Goal: Task Accomplishment & Management: Complete application form

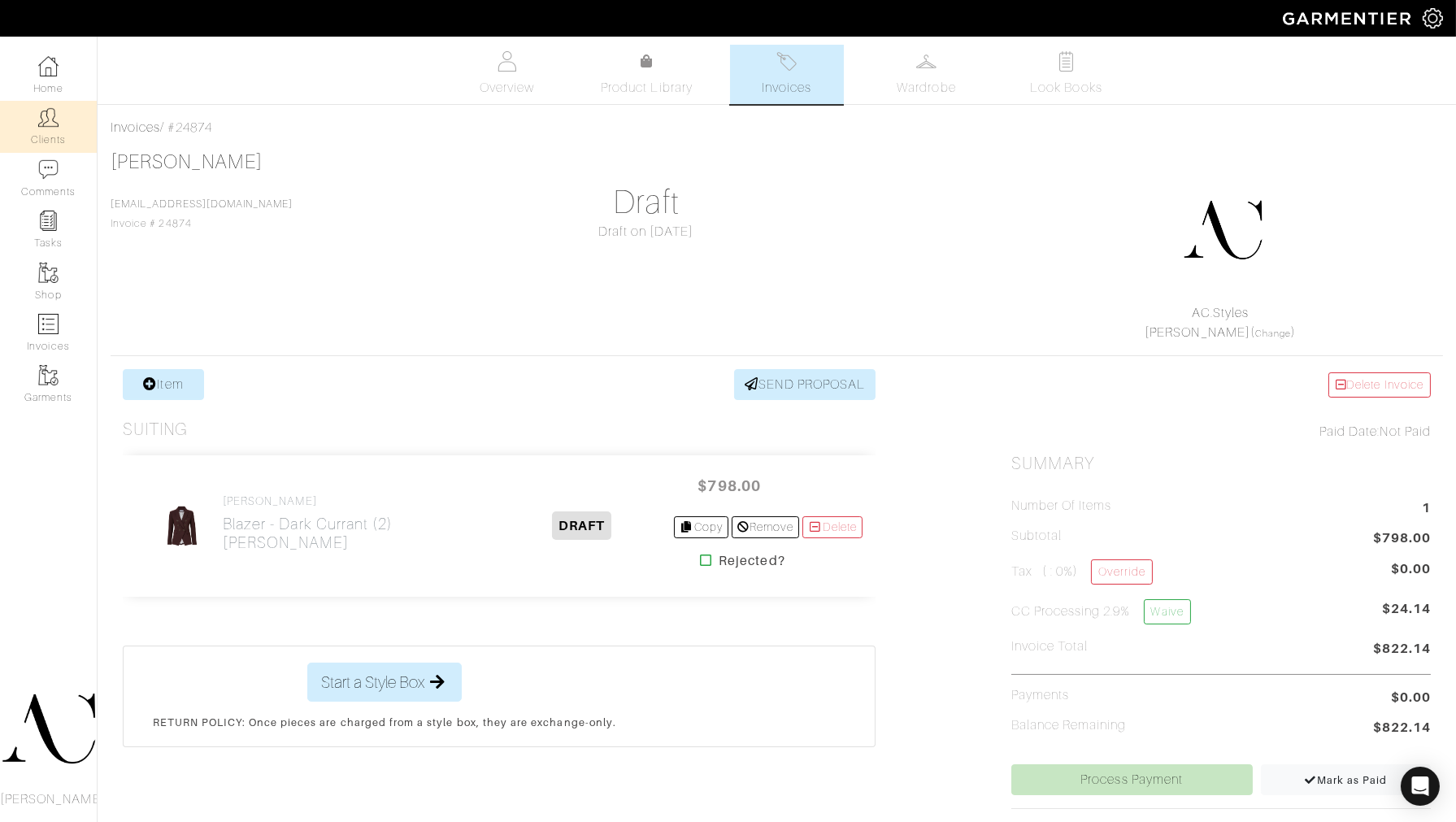
click at [11, 112] on link "Clients" at bounding box center [48, 126] width 97 height 52
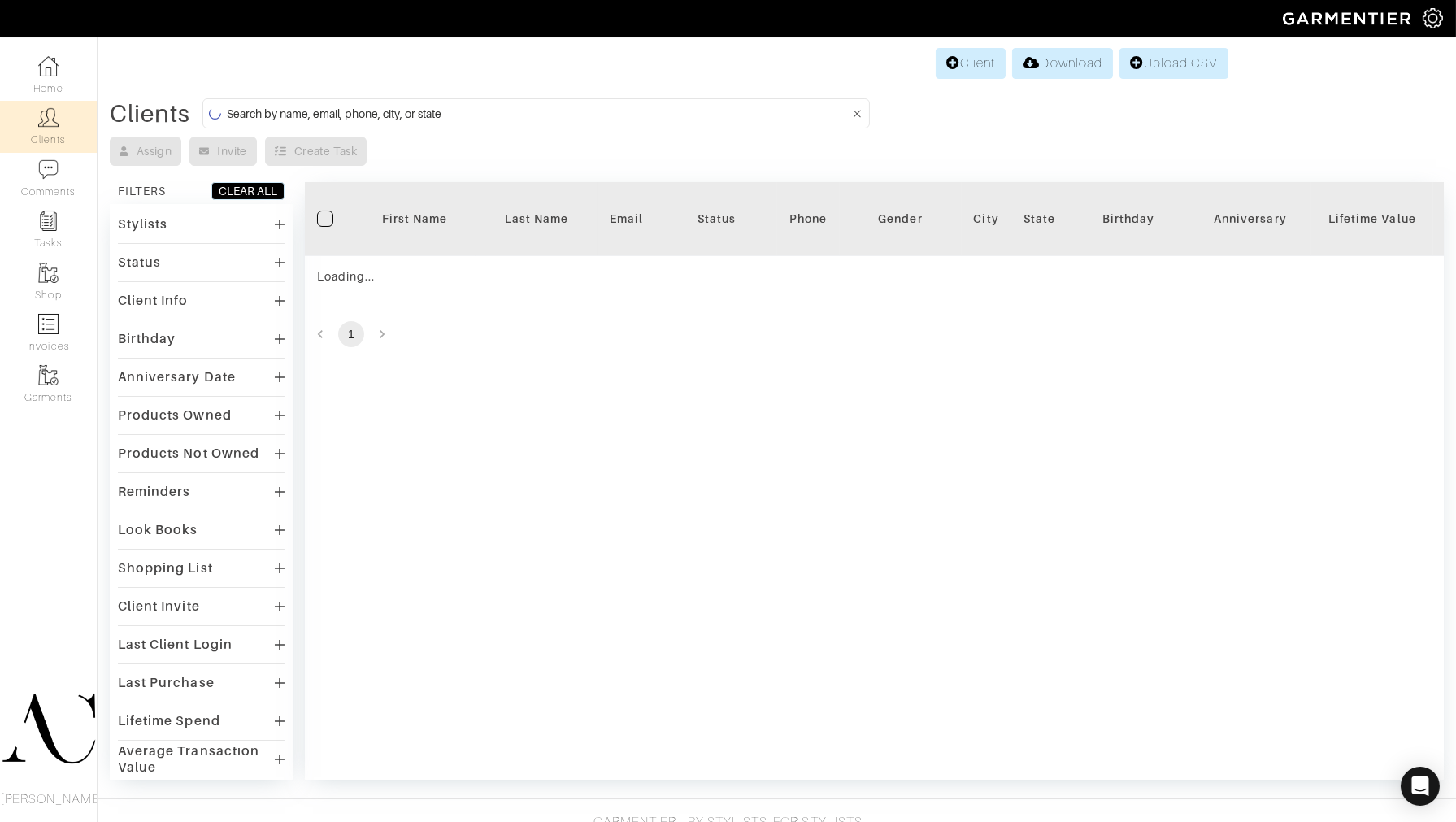
click at [329, 114] on input at bounding box center [537, 113] width 622 height 20
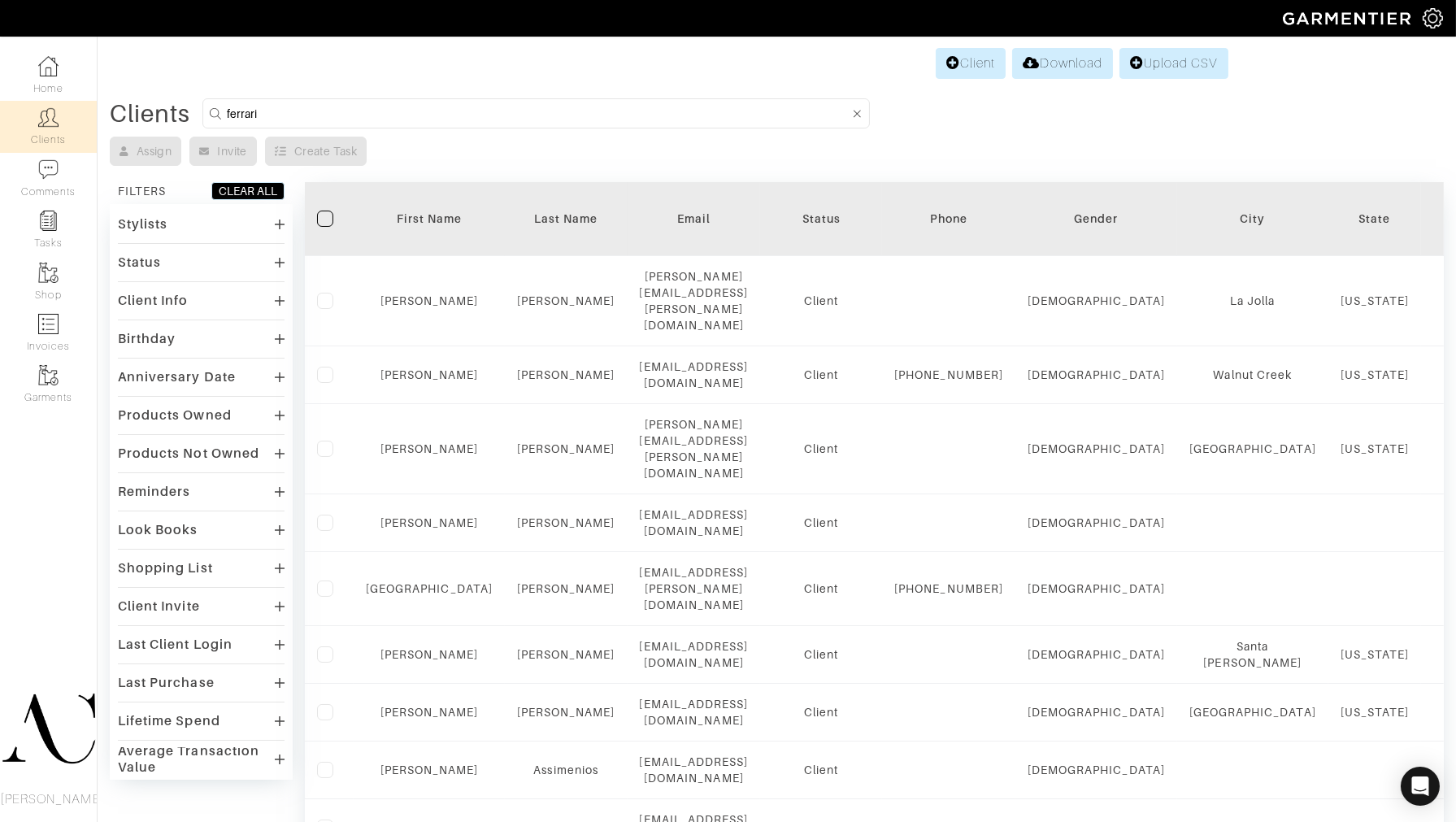
type input "ferrari"
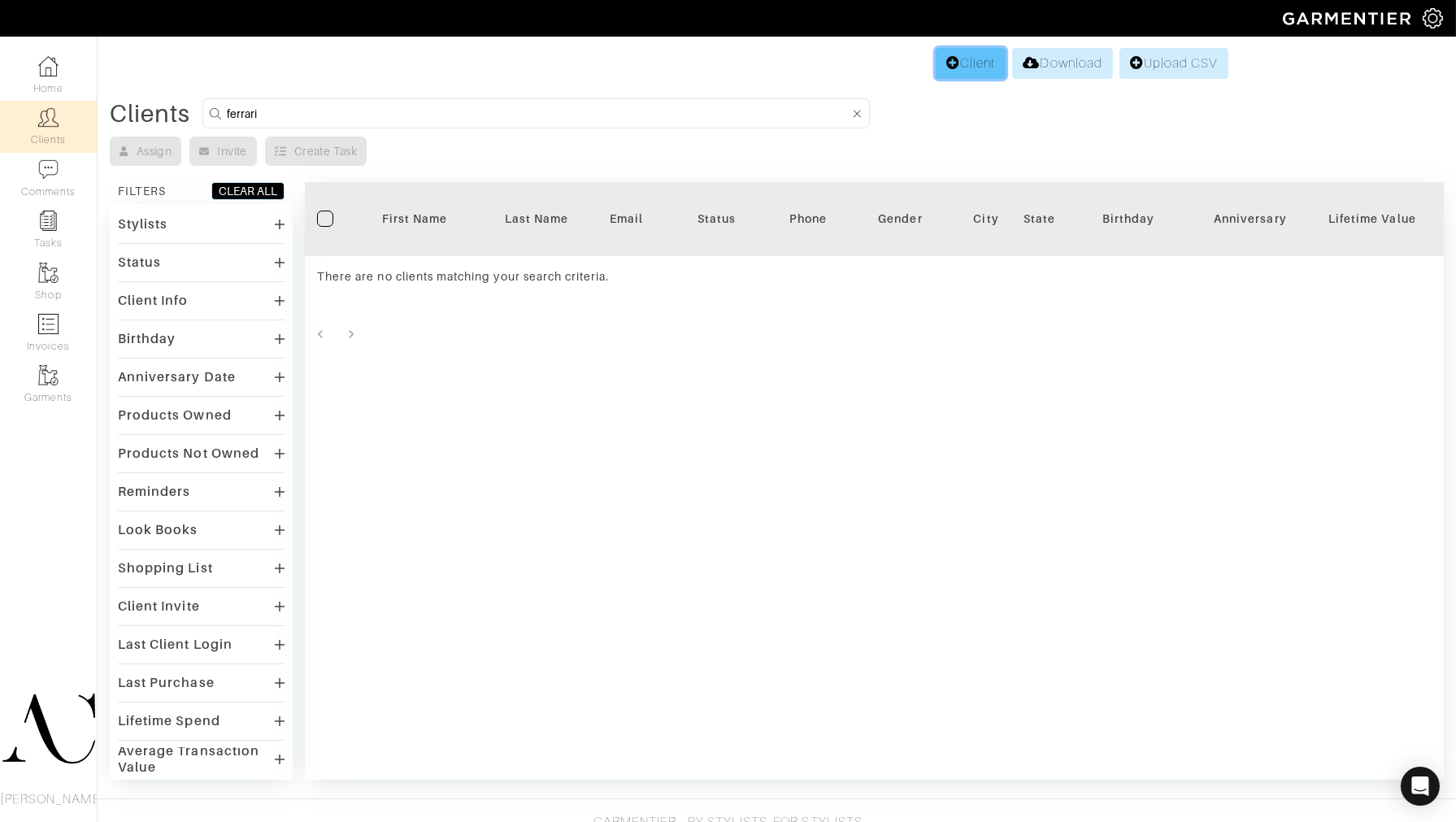
click at [972, 70] on link "Client" at bounding box center [970, 63] width 70 height 31
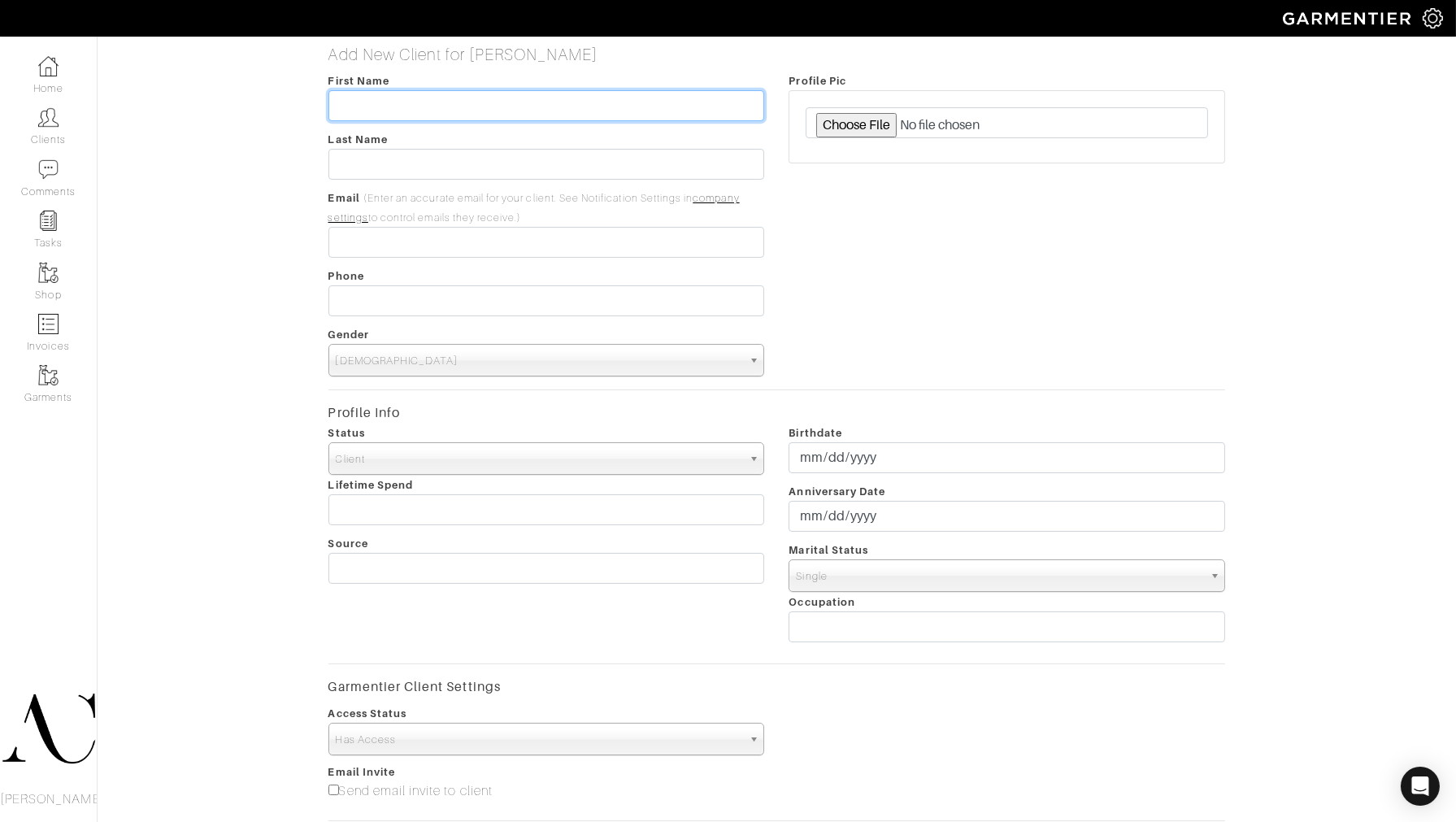
click at [537, 100] on input "text" at bounding box center [547, 105] width 437 height 31
type input "Adam"
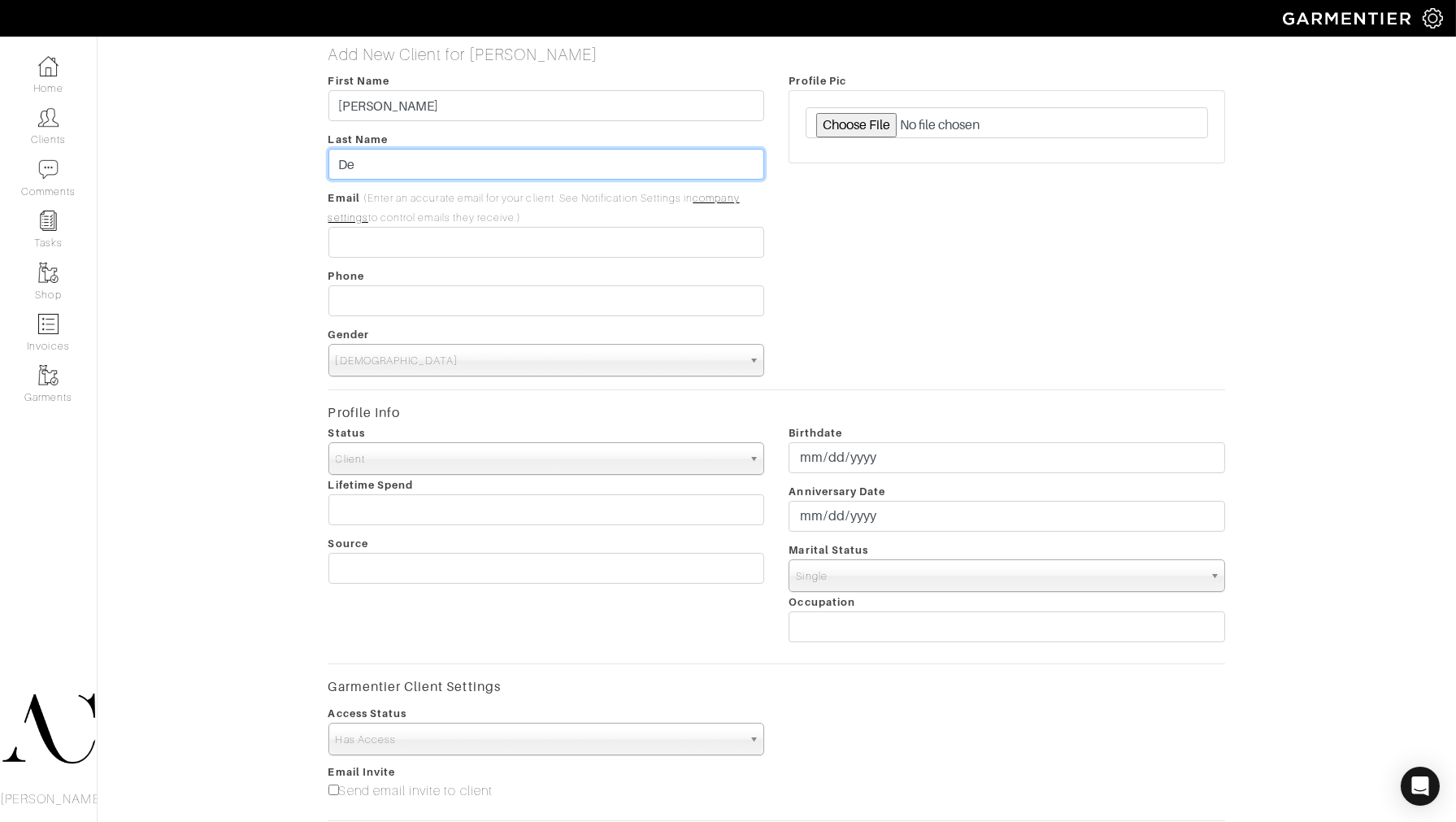
type input "D"
type input "Ferrari"
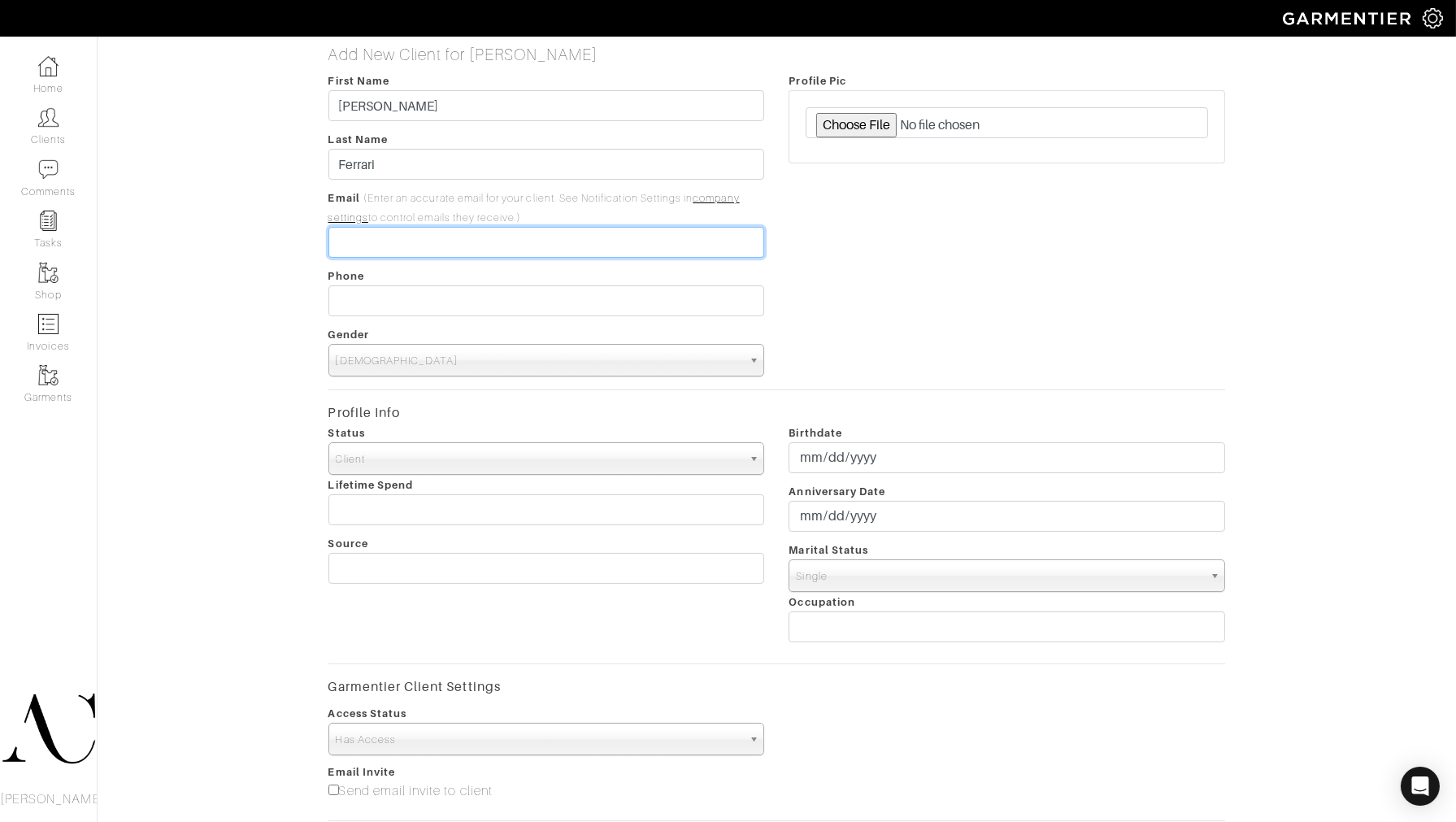
paste input "af@phoenixenergy.com"
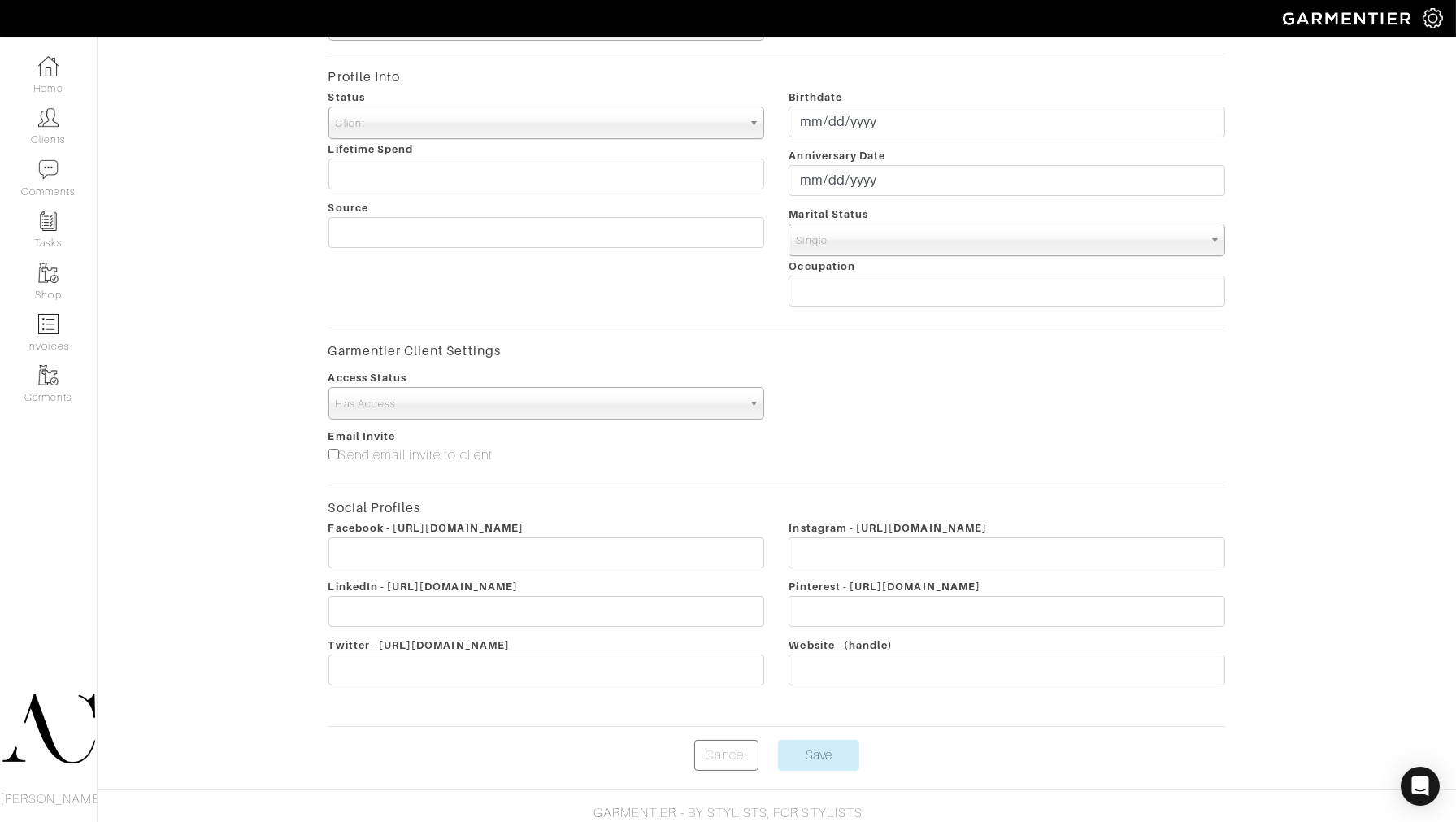
scroll to position [362, 0]
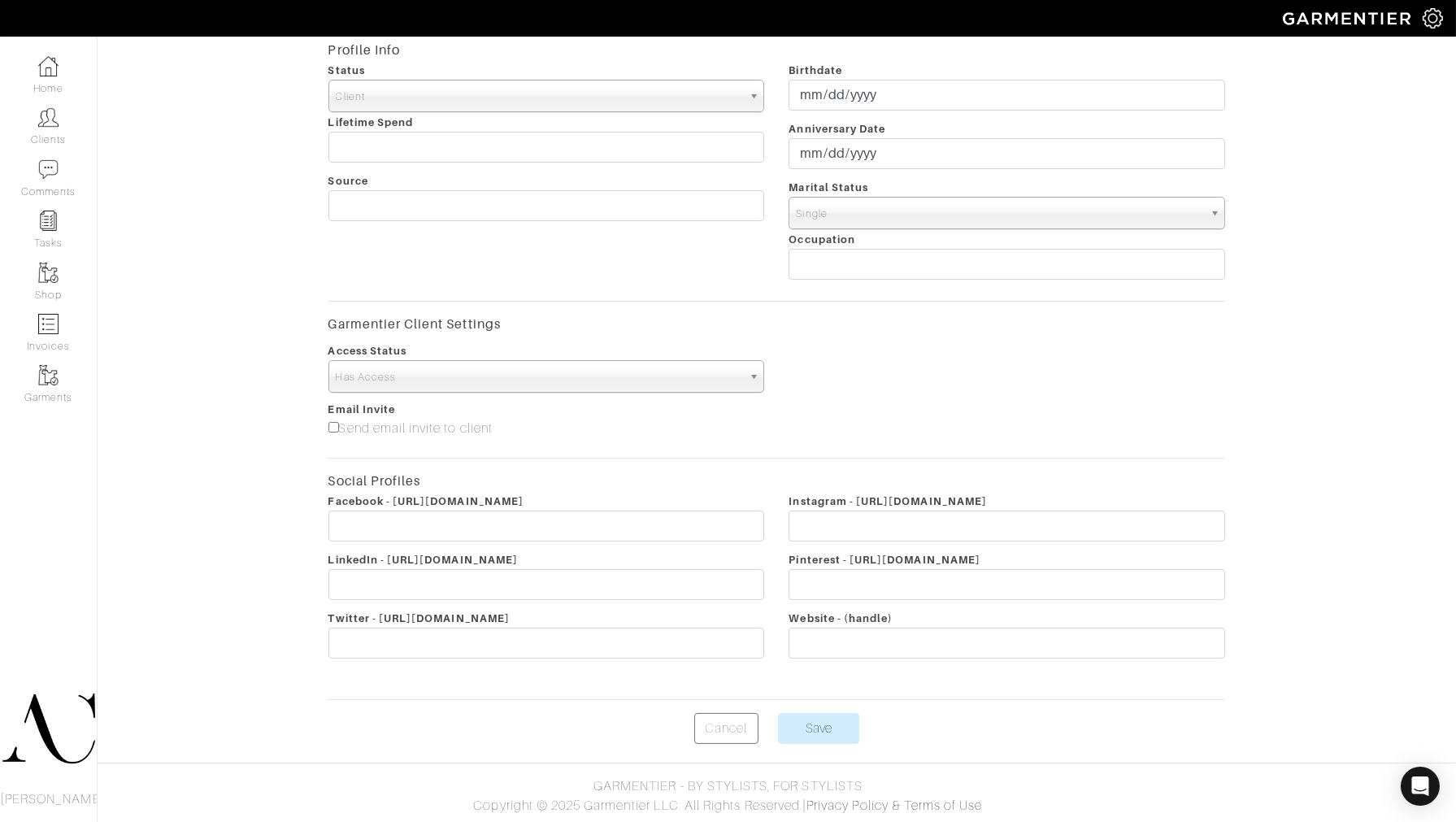
type input "af@phoenixenergy.com"
click at [824, 710] on form "First Name Adam Last Name Ferrari Email (Enter an accurate email for your clien…" at bounding box center [777, 227] width 898 height 1036
click at [829, 735] on input "Save" at bounding box center [818, 728] width 81 height 31
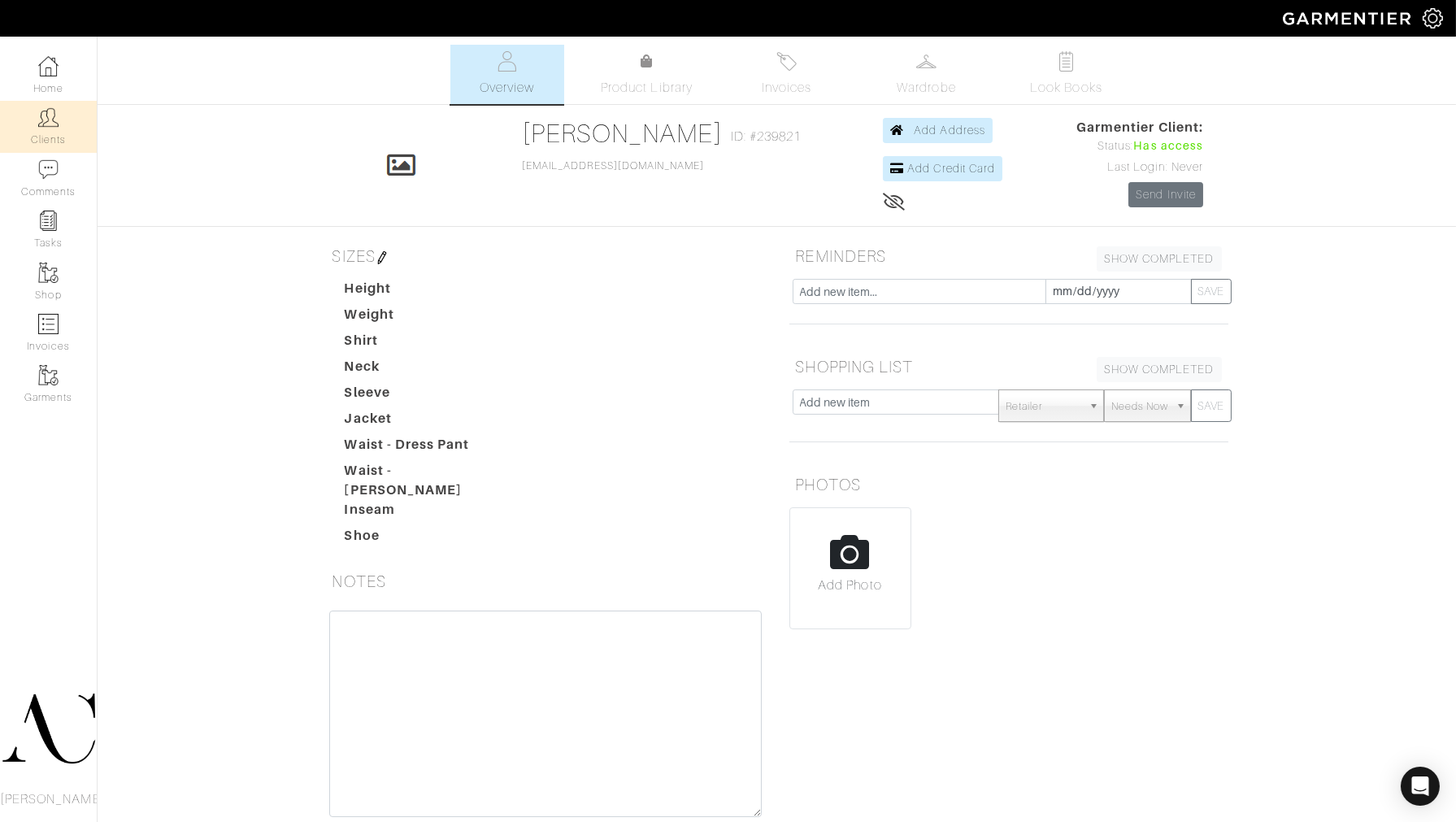
click at [35, 119] on link "Clients" at bounding box center [48, 126] width 97 height 52
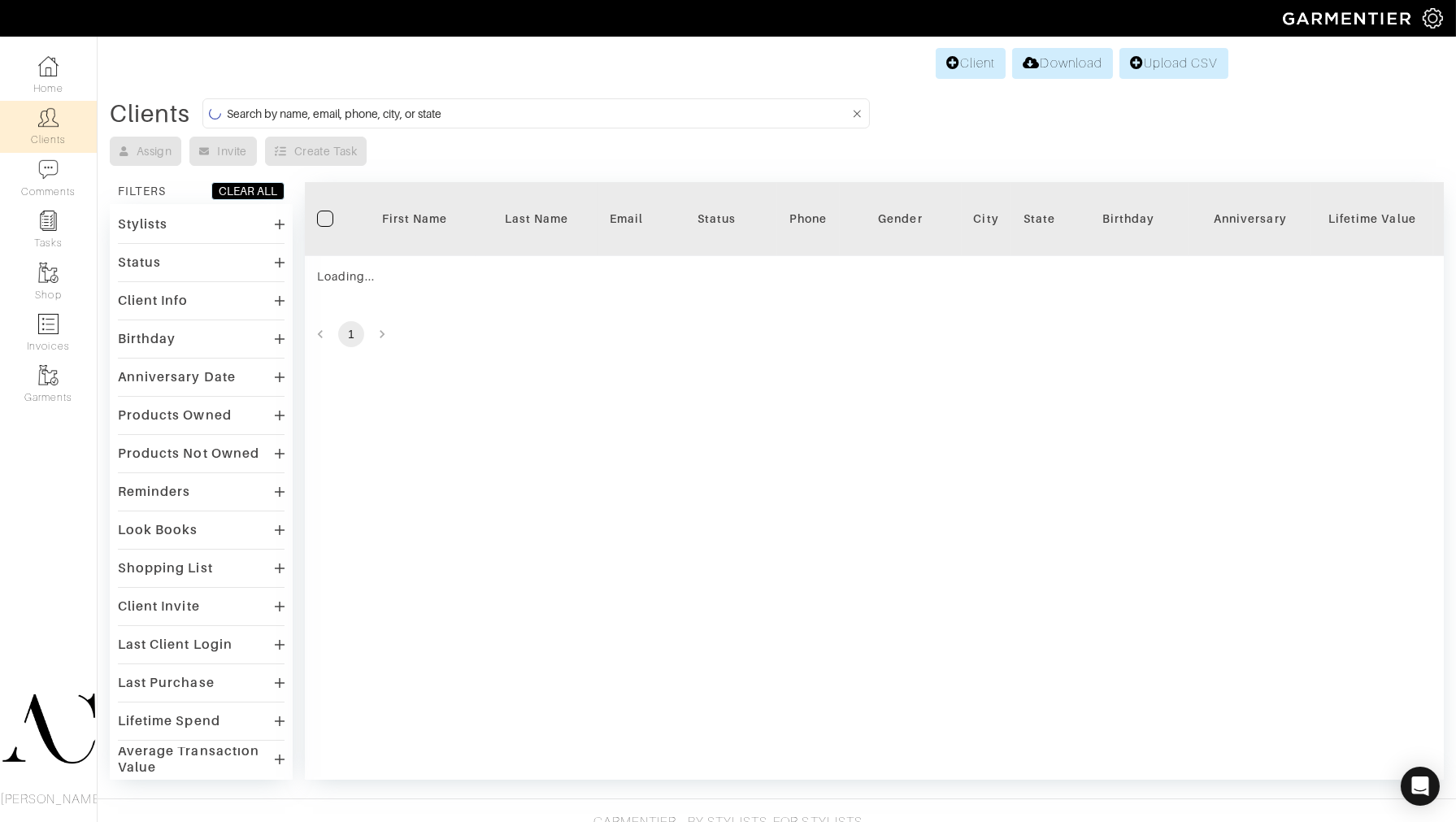
click at [453, 118] on input at bounding box center [537, 113] width 622 height 20
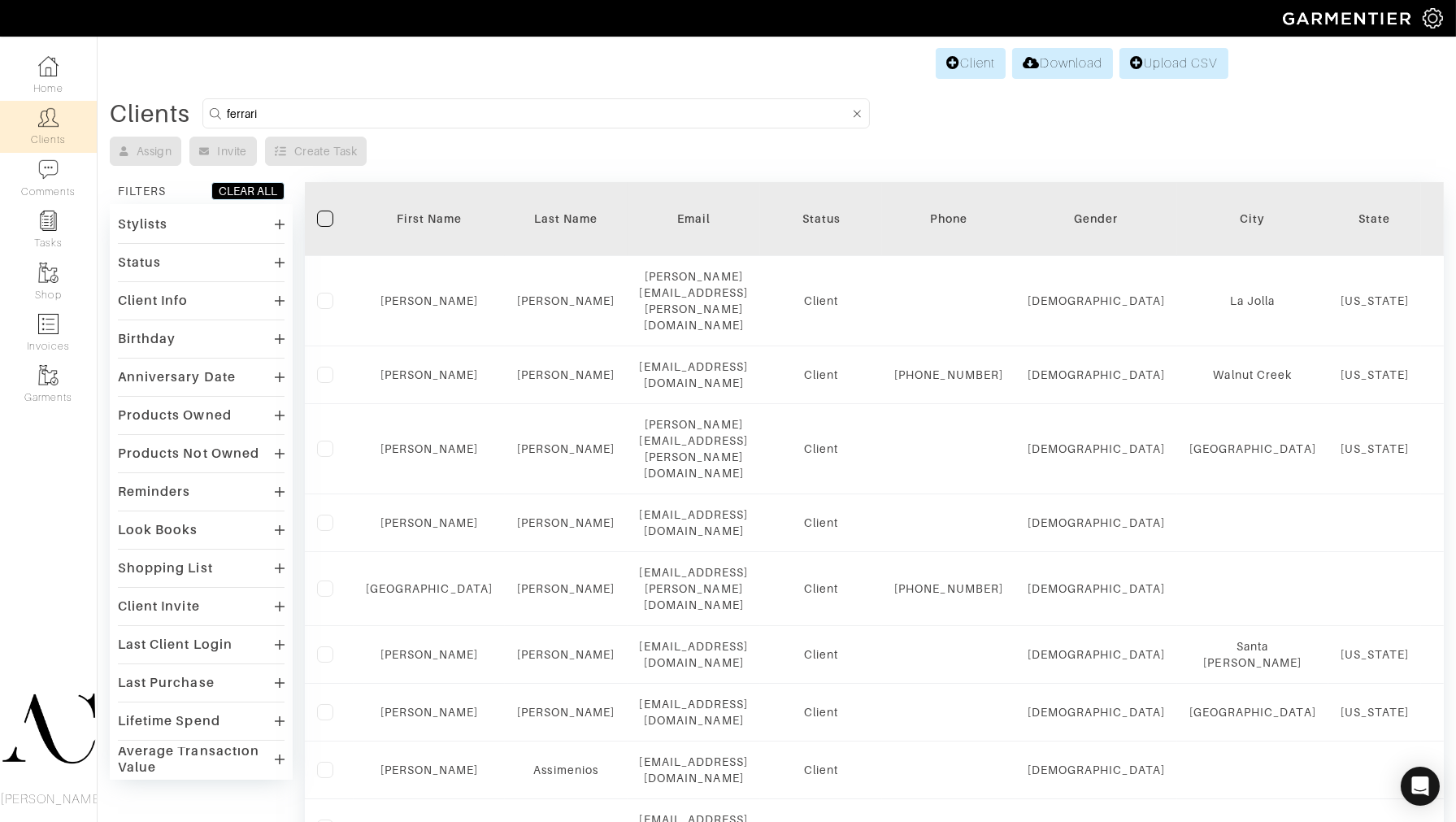
type input "ferrari"
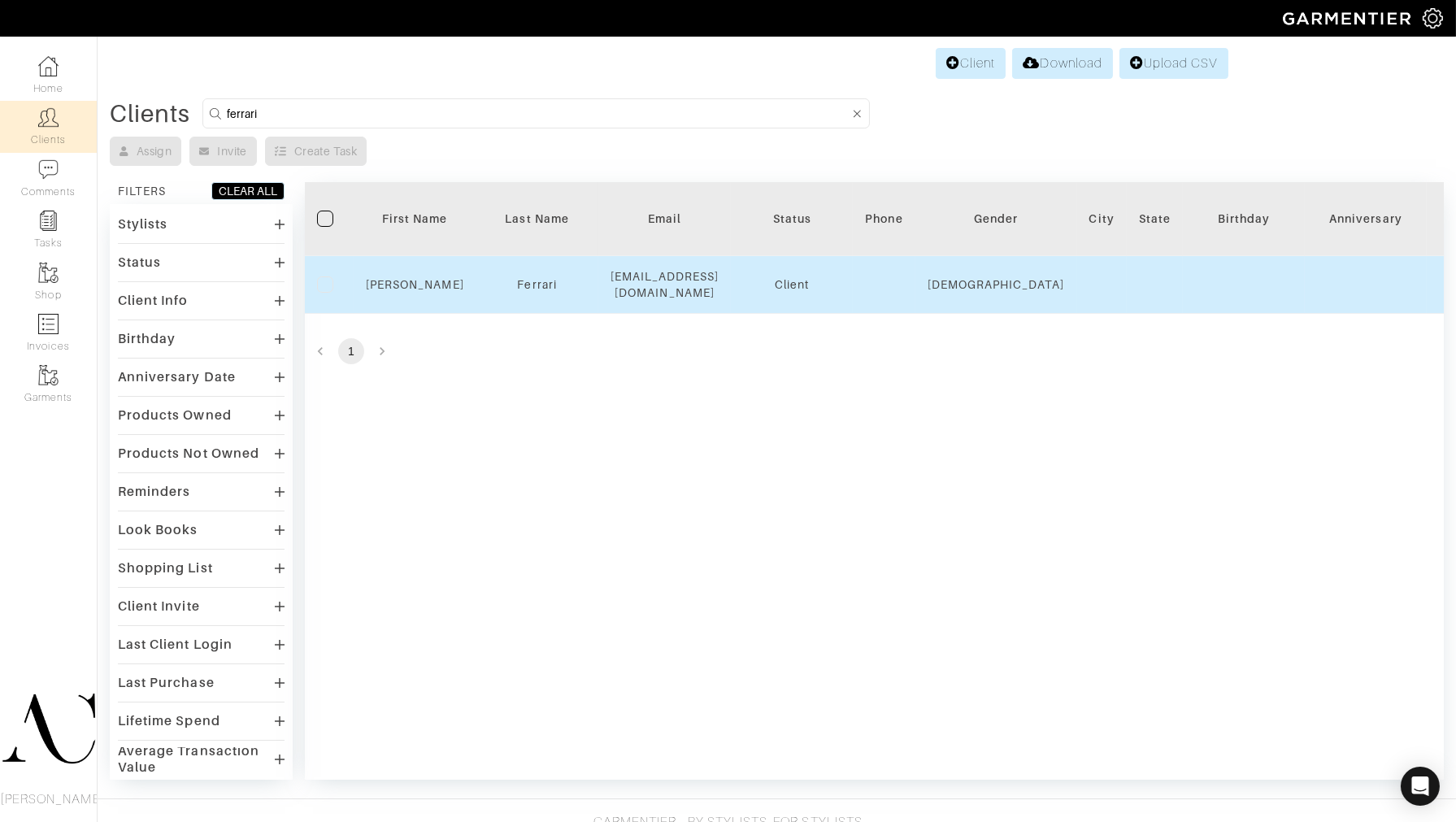
click at [326, 280] on label at bounding box center [325, 284] width 16 height 16
click at [0, 0] on input "checkbox" at bounding box center [0, 0] width 0 height 0
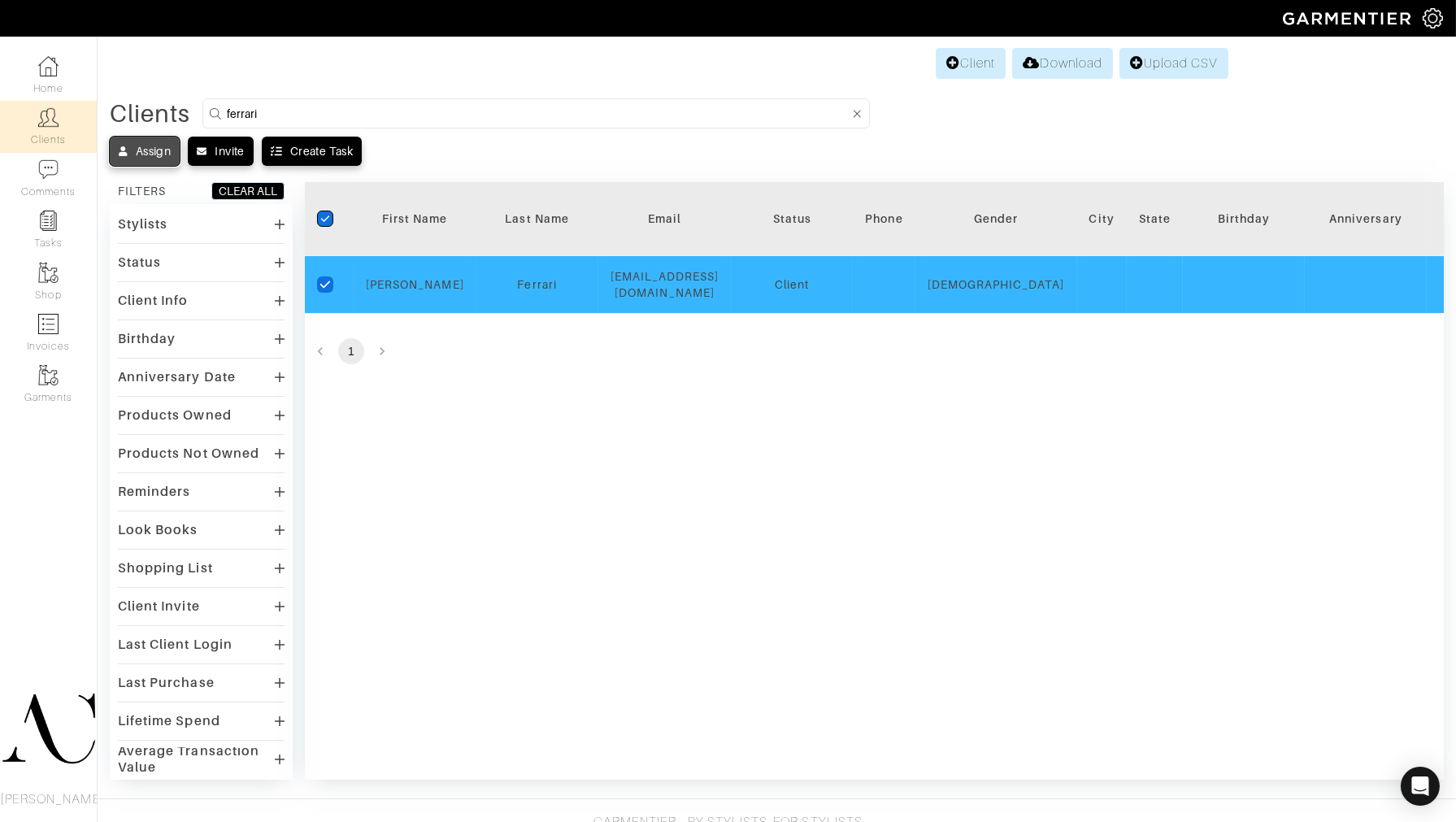
click at [153, 149] on div "Assign" at bounding box center [153, 151] width 35 height 16
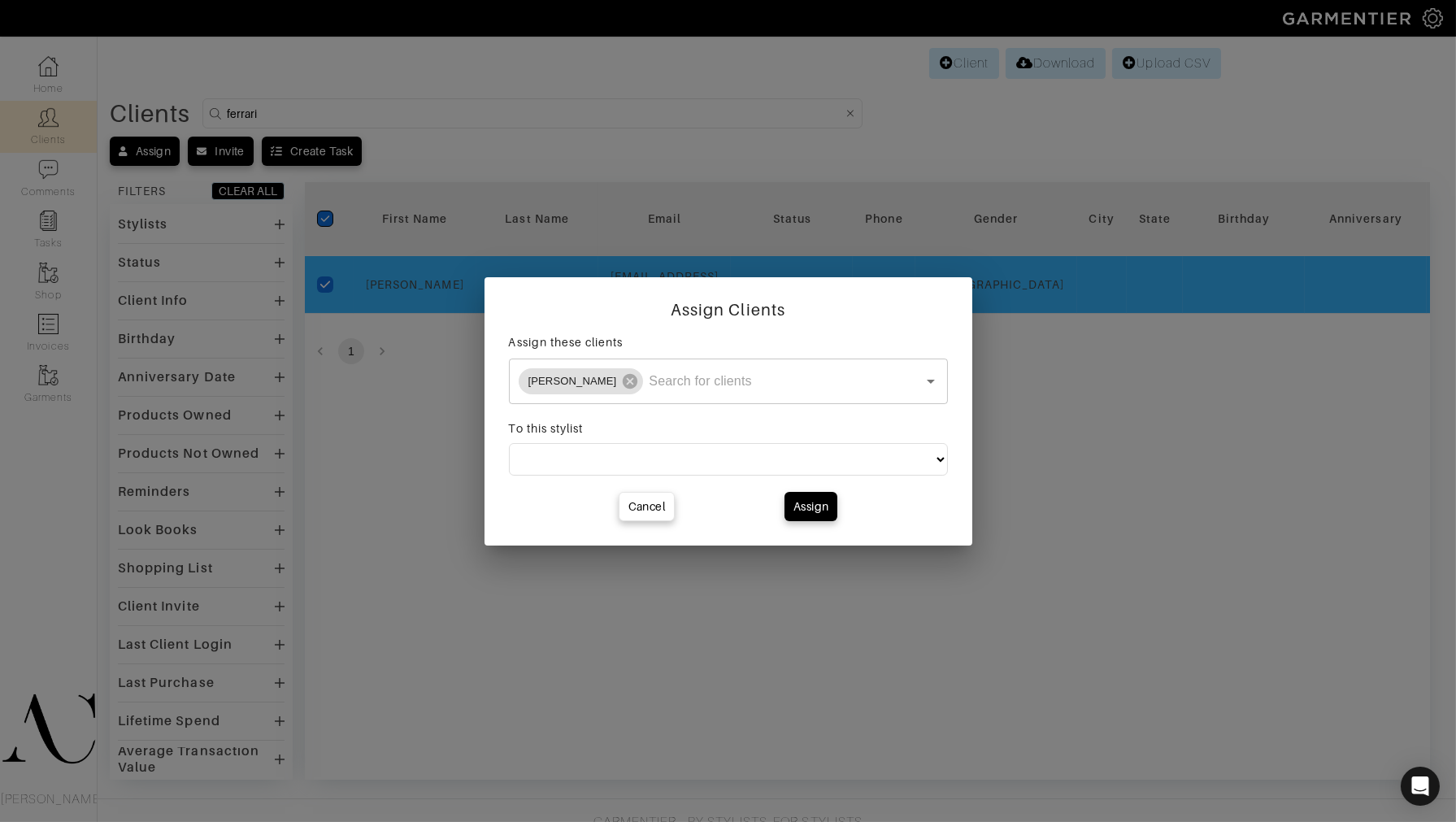
click at [620, 466] on select "[PERSON_NAME]" at bounding box center [728, 460] width 439 height 32
select select "800"
click at [509, 443] on select "[PERSON_NAME]" at bounding box center [728, 460] width 439 height 32
click at [818, 515] on button "Assign" at bounding box center [811, 507] width 53 height 30
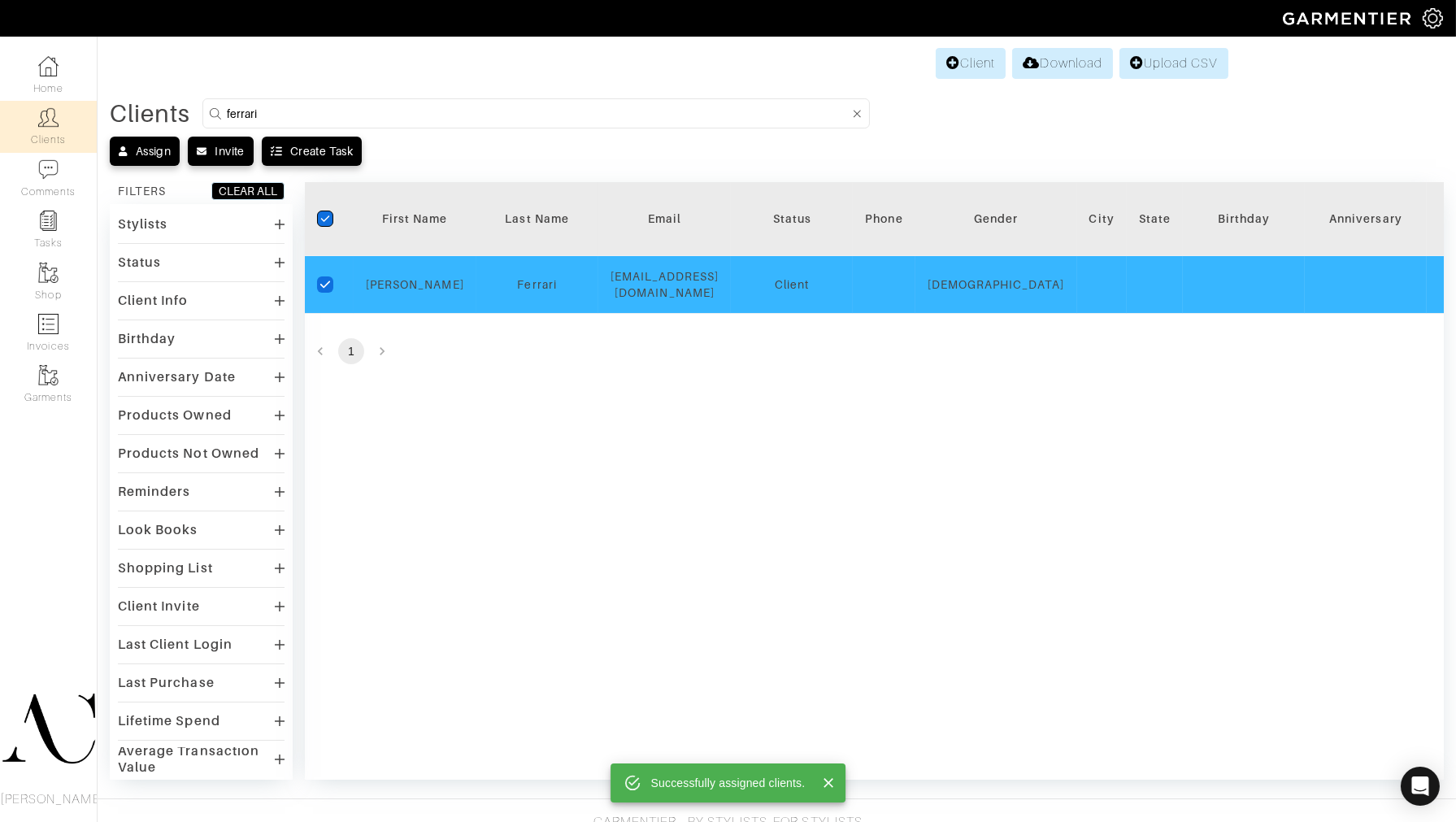
click at [722, 481] on div "Filter checkedIcon First Name Last Name Email Status Phone Gender City State Bi…" at bounding box center [875, 481] width 1140 height 597
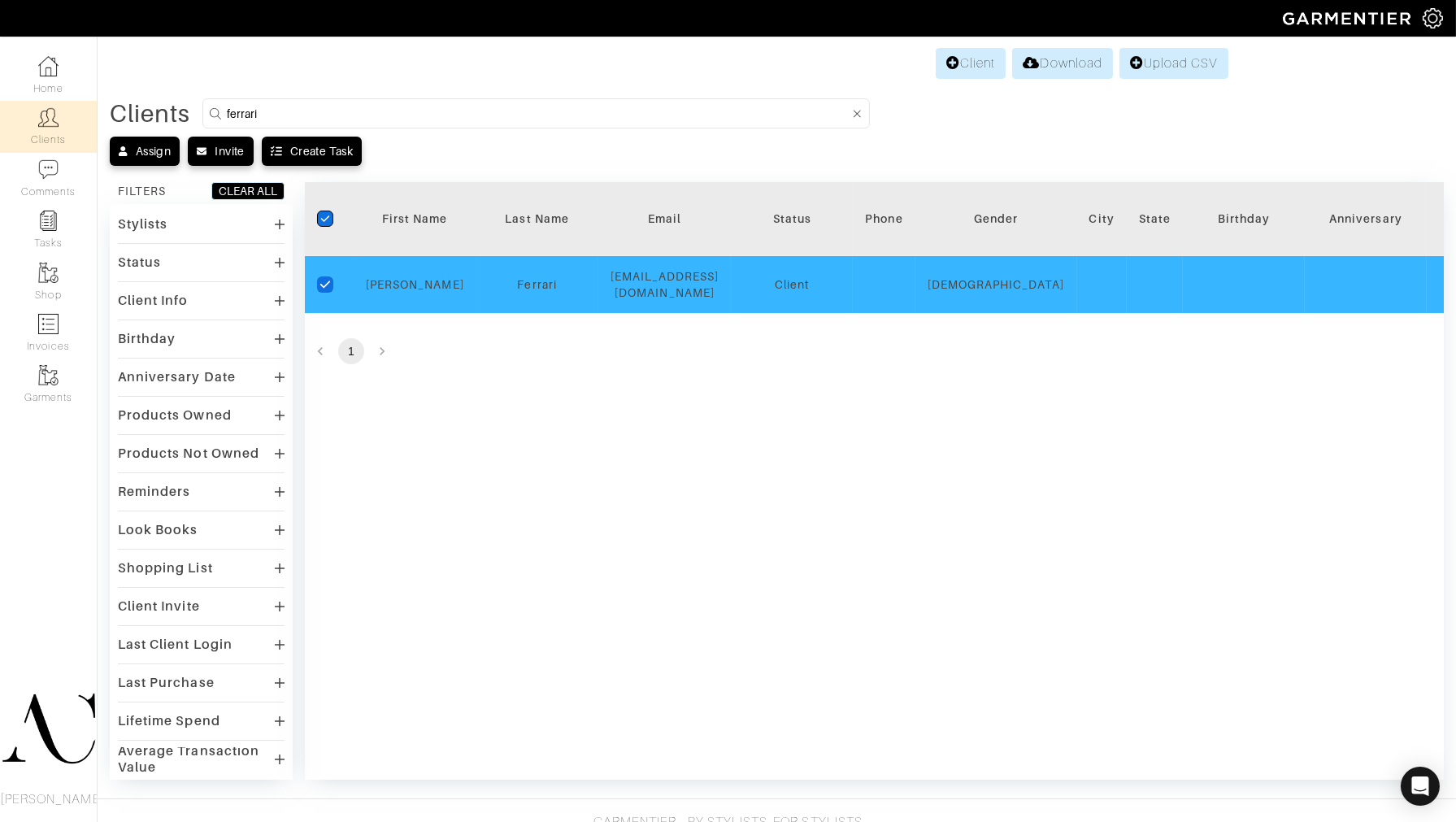
click at [329, 215] on icon "checkedIcon" at bounding box center [325, 219] width 10 height 10
click at [0, 0] on input "checkedIcon" at bounding box center [0, 0] width 0 height 0
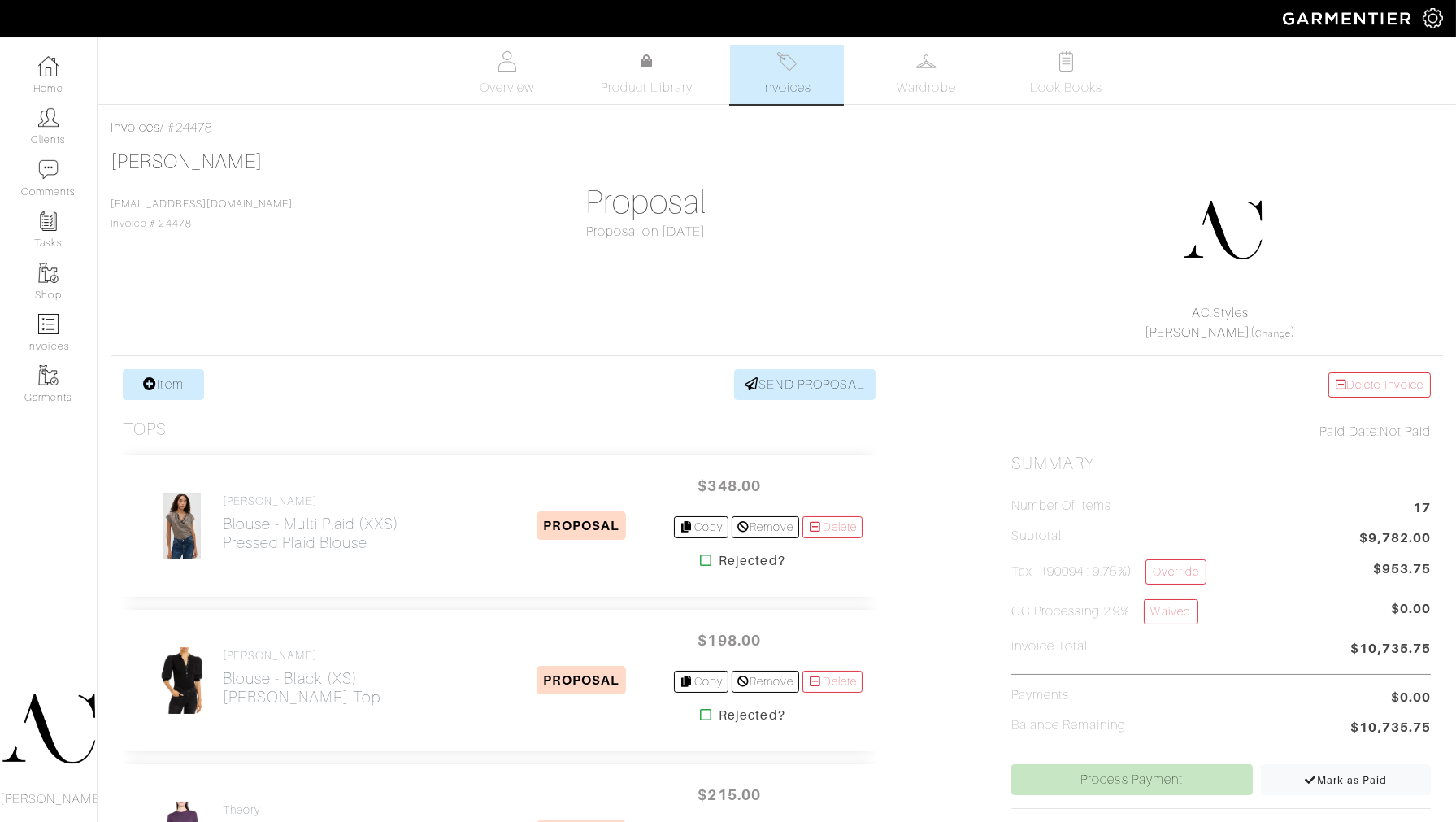
click at [792, 78] on span "Invoices" at bounding box center [787, 88] width 50 height 19
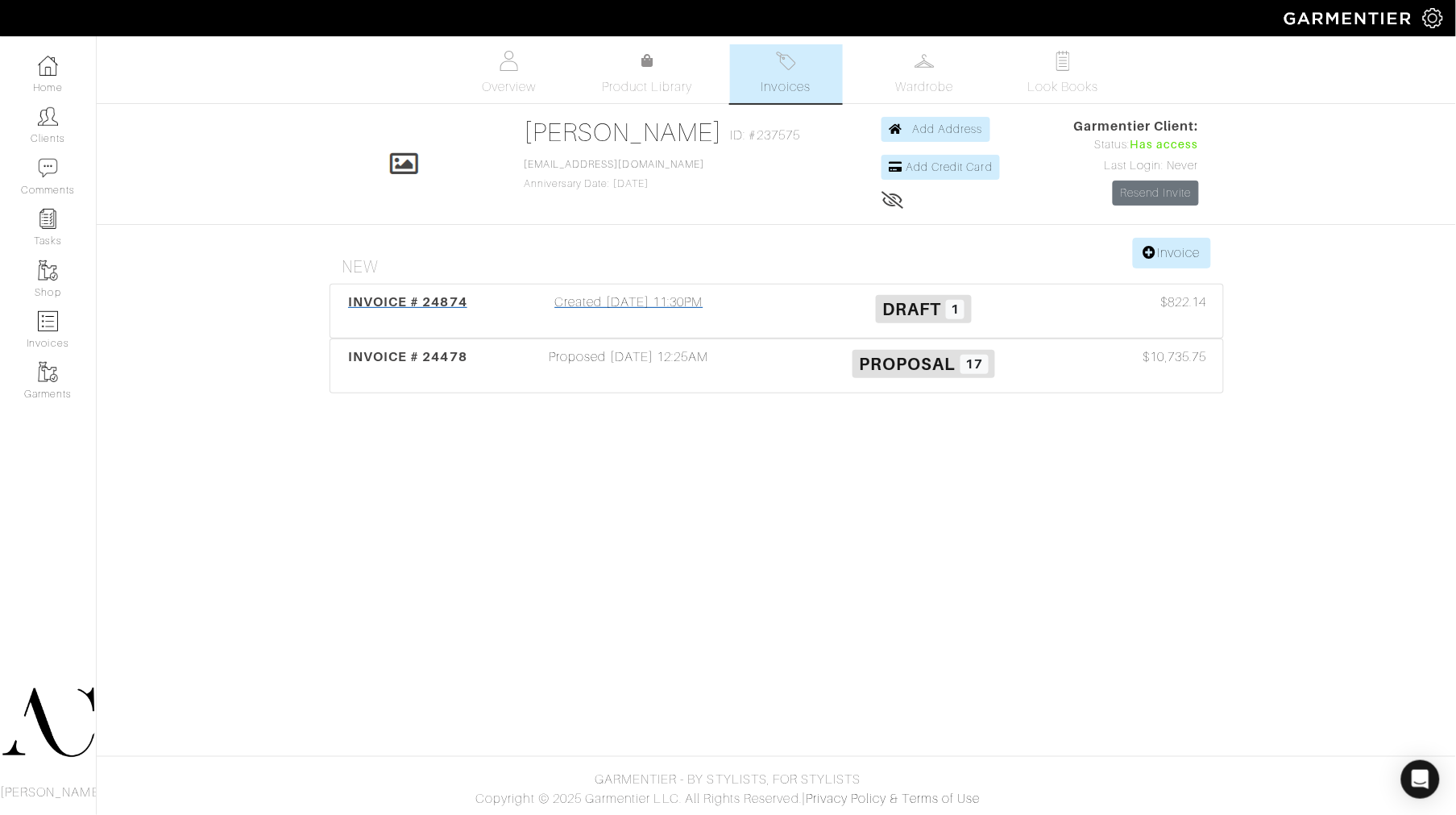
click at [673, 307] on div "Created [DATE] 11:30PM" at bounding box center [629, 311] width 295 height 37
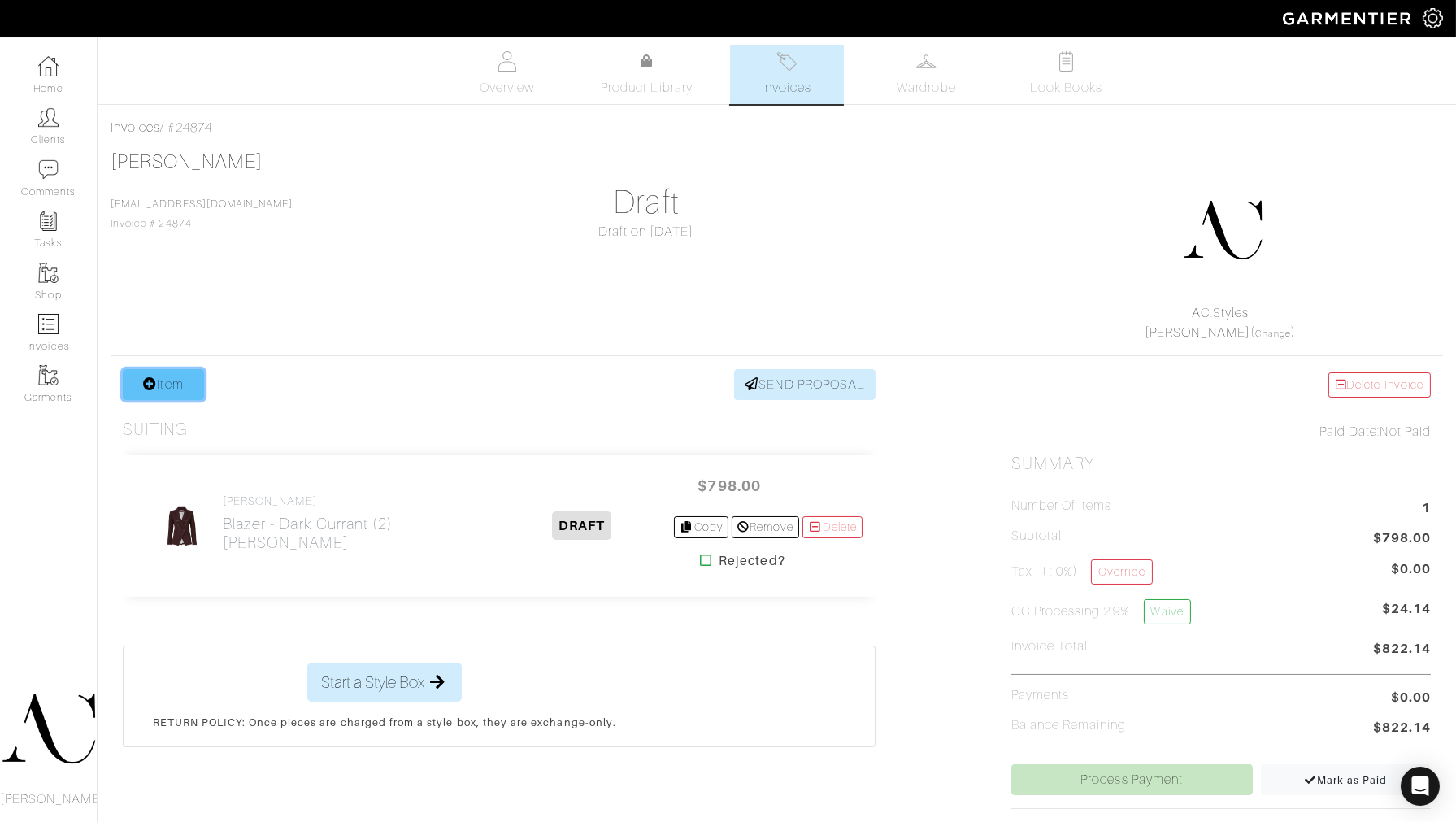
click at [185, 383] on link "Item" at bounding box center [163, 384] width 81 height 31
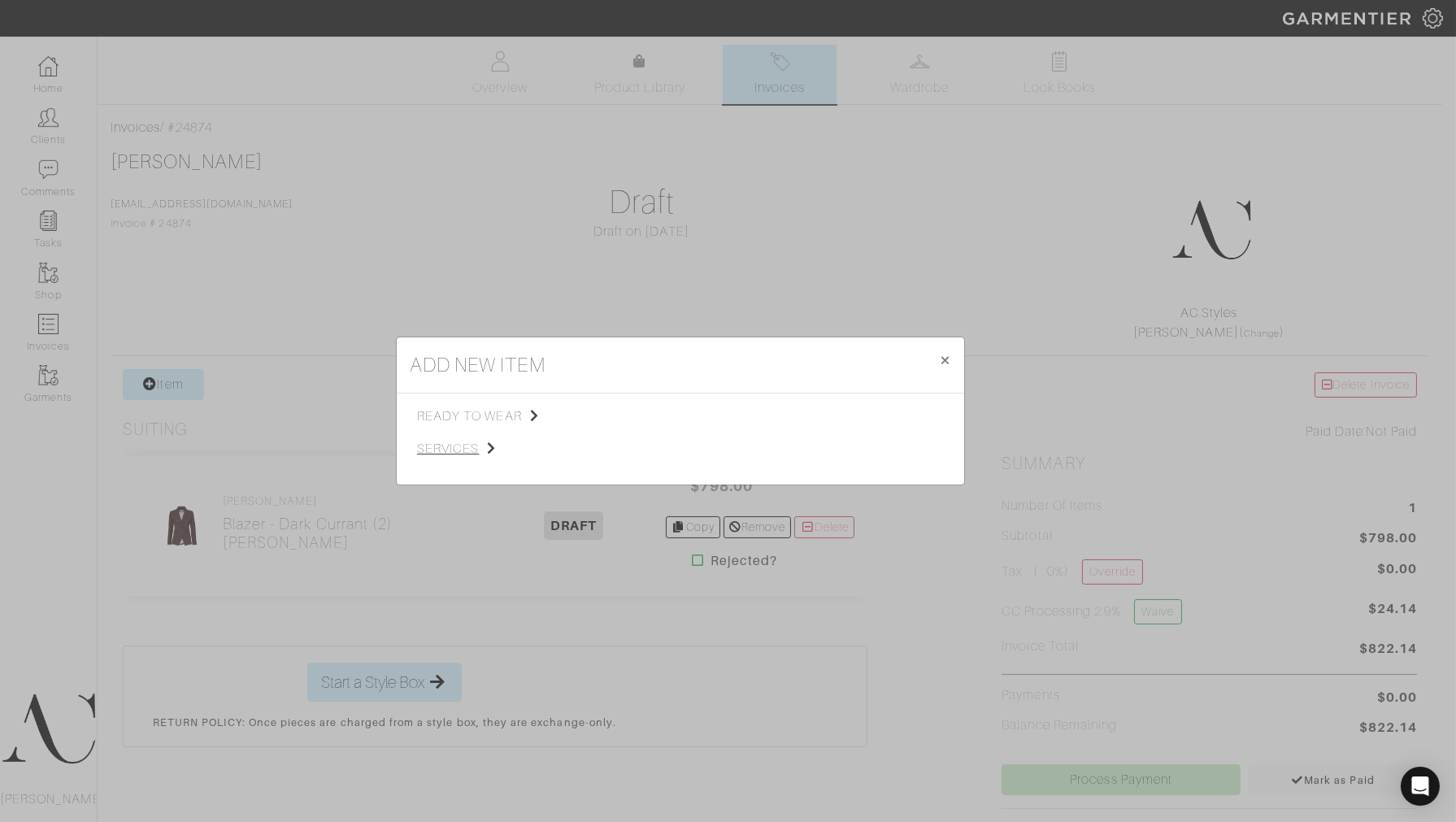
click at [485, 444] on span "services" at bounding box center [498, 448] width 163 height 19
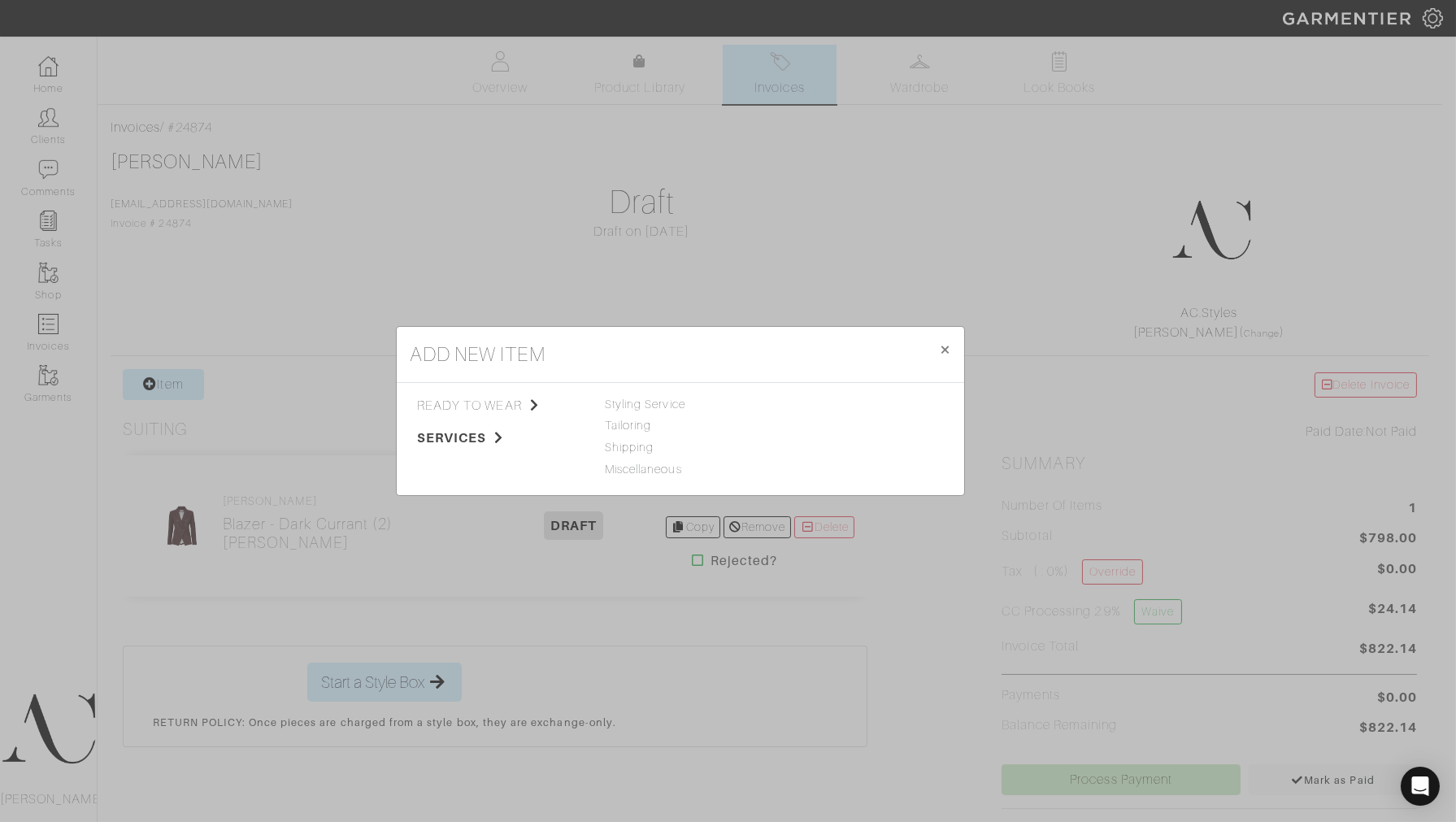
click at [654, 445] on div "Shipping" at bounding box center [681, 447] width 151 height 18
click at [652, 447] on link "Shipping" at bounding box center [629, 447] width 49 height 13
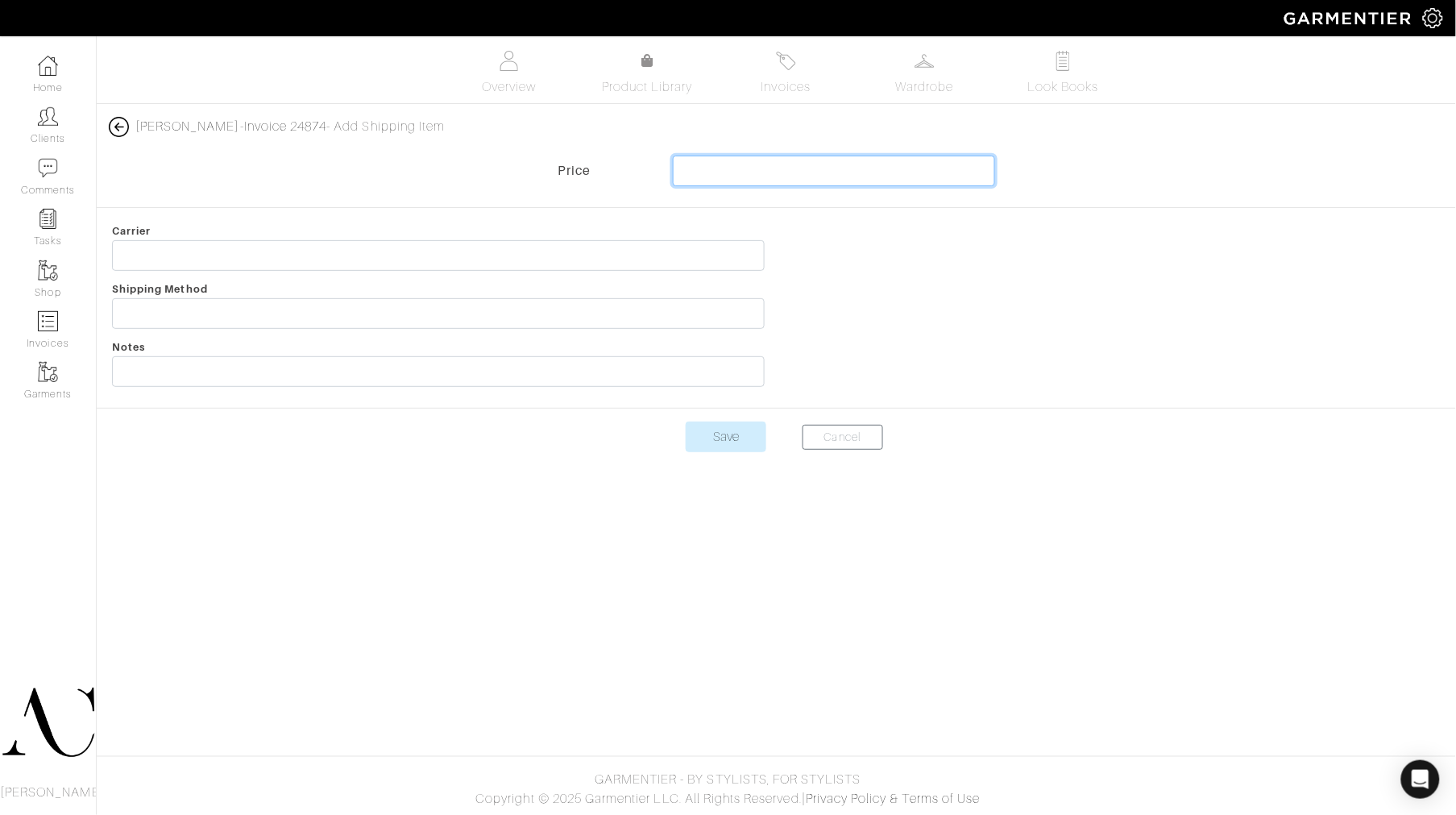
click at [945, 162] on input "text" at bounding box center [833, 171] width 321 height 30
type input "16.75"
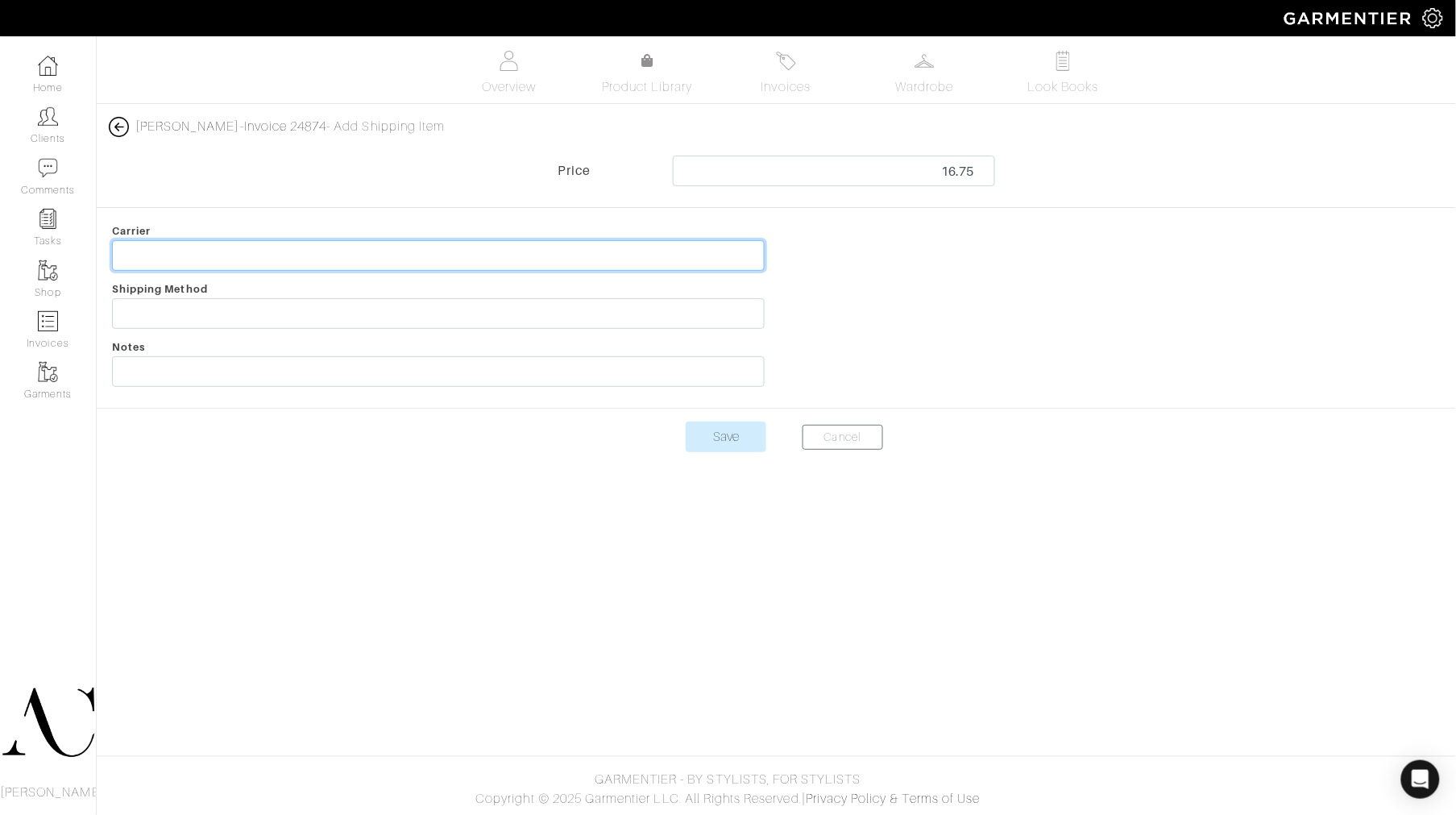
click at [384, 244] on input "text" at bounding box center [438, 255] width 653 height 30
type input "Shipping Fees"
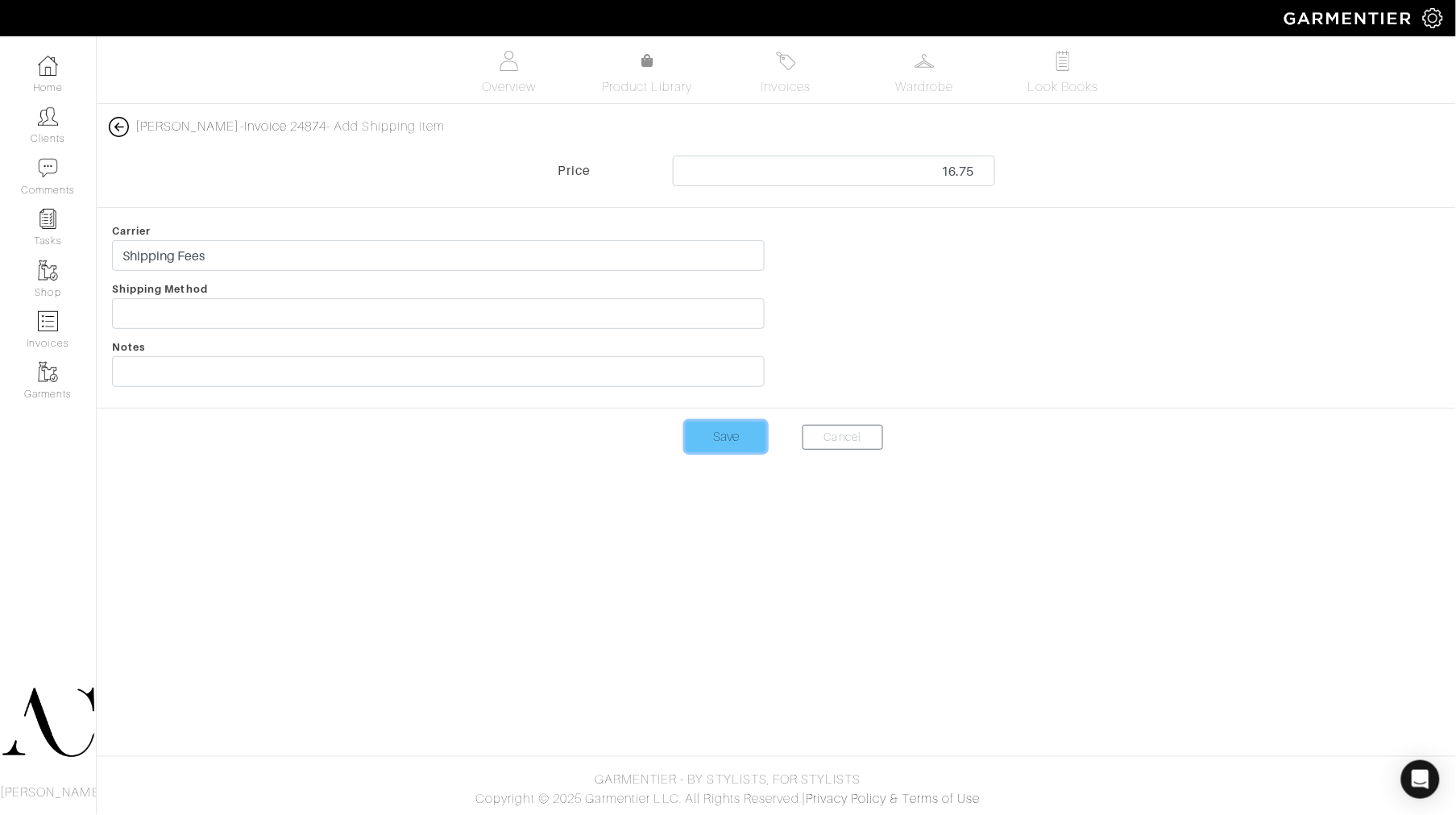
click at [735, 438] on input "Save" at bounding box center [726, 437] width 81 height 30
